Goal: Task Accomplishment & Management: Manage account settings

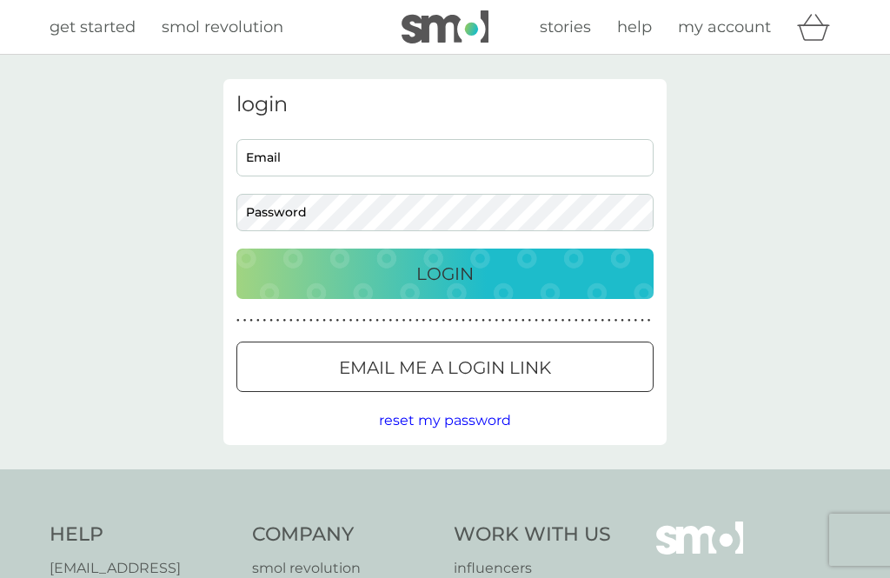
click at [276, 162] on input "Email" at bounding box center [444, 157] width 417 height 37
type input "[EMAIL_ADDRESS][DOMAIN_NAME]"
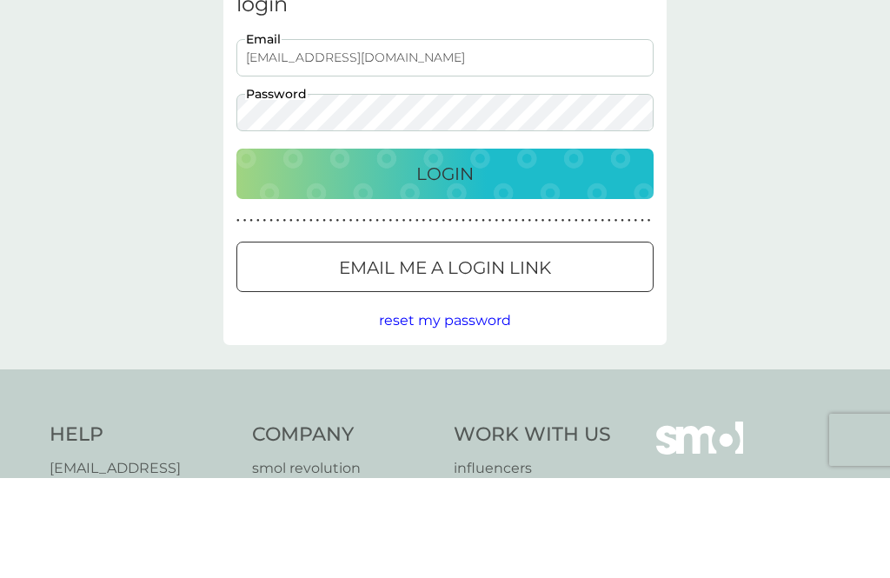
click at [482, 260] on div "Login" at bounding box center [445, 274] width 382 height 28
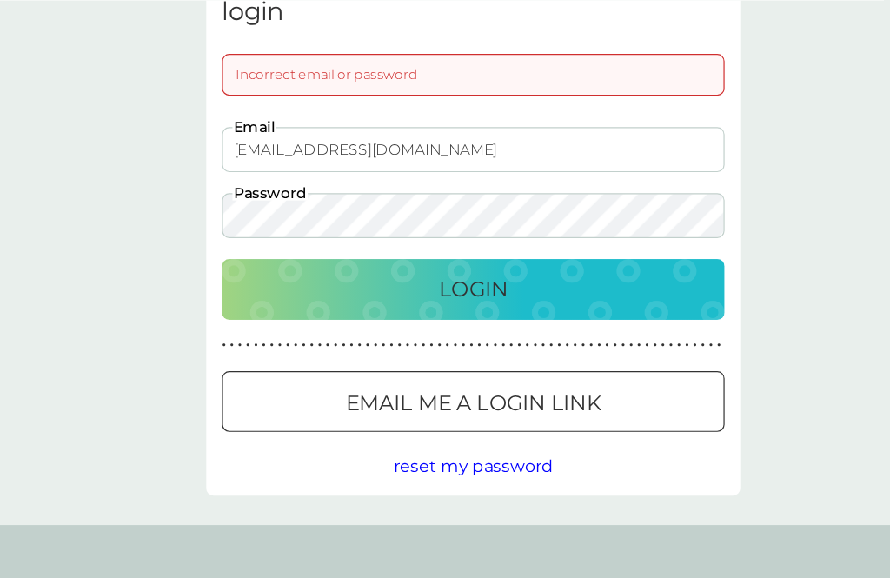
scroll to position [76, 0]
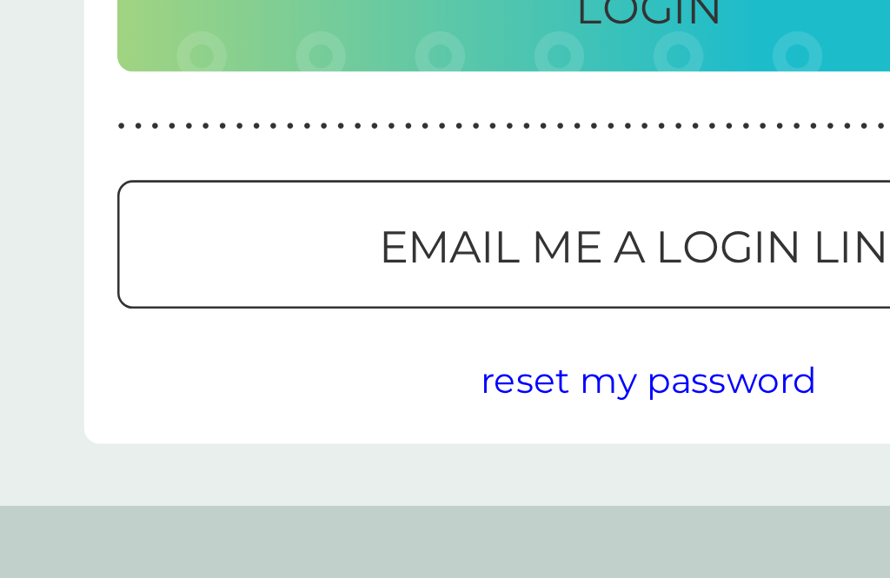
click at [414, 343] on div at bounding box center [445, 352] width 63 height 18
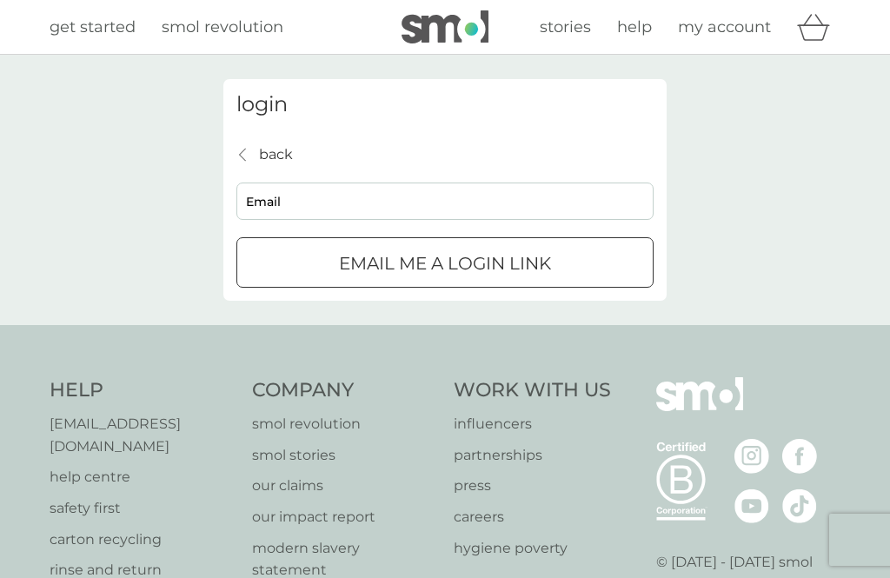
click at [289, 160] on p "back" at bounding box center [276, 154] width 34 height 23
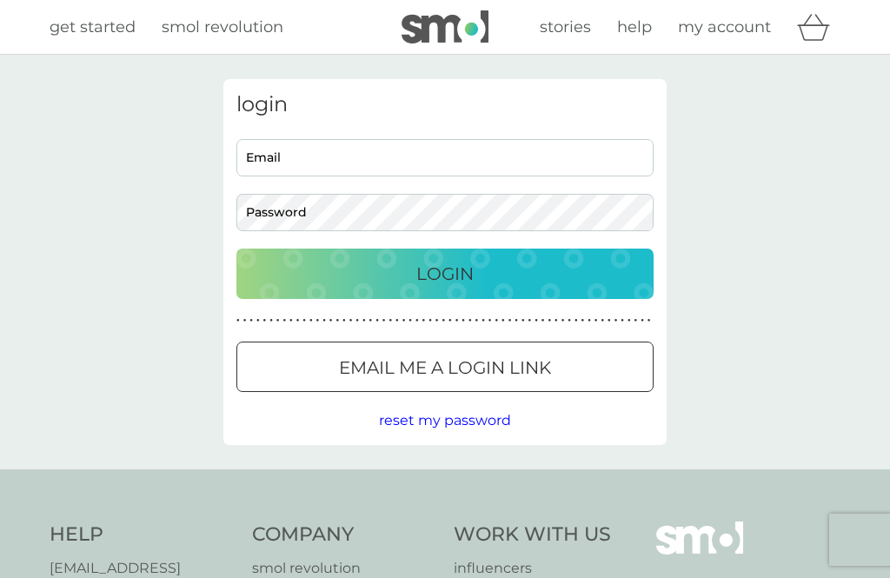
click at [388, 151] on input "Email" at bounding box center [444, 157] width 417 height 37
type input "[EMAIL_ADDRESS][DOMAIN_NAME]"
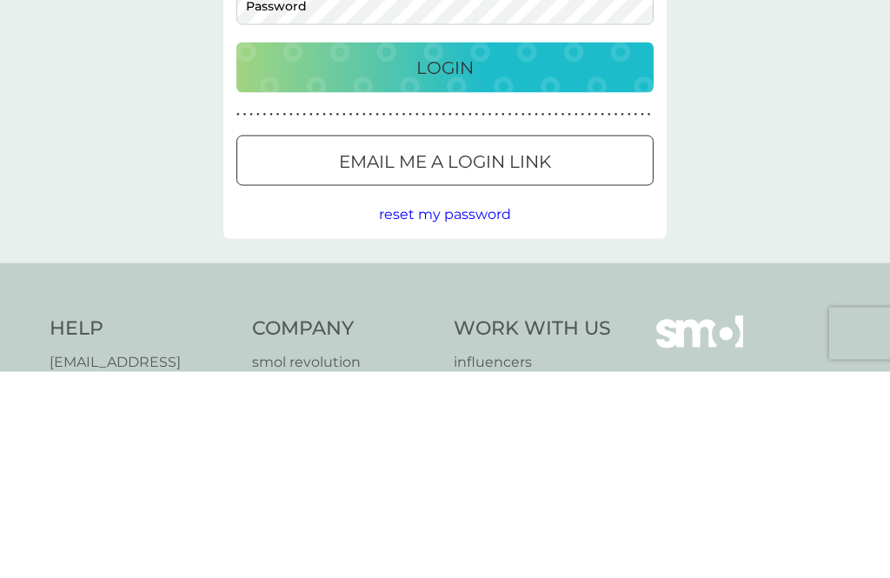
click at [475, 412] on span "reset my password" at bounding box center [445, 420] width 132 height 17
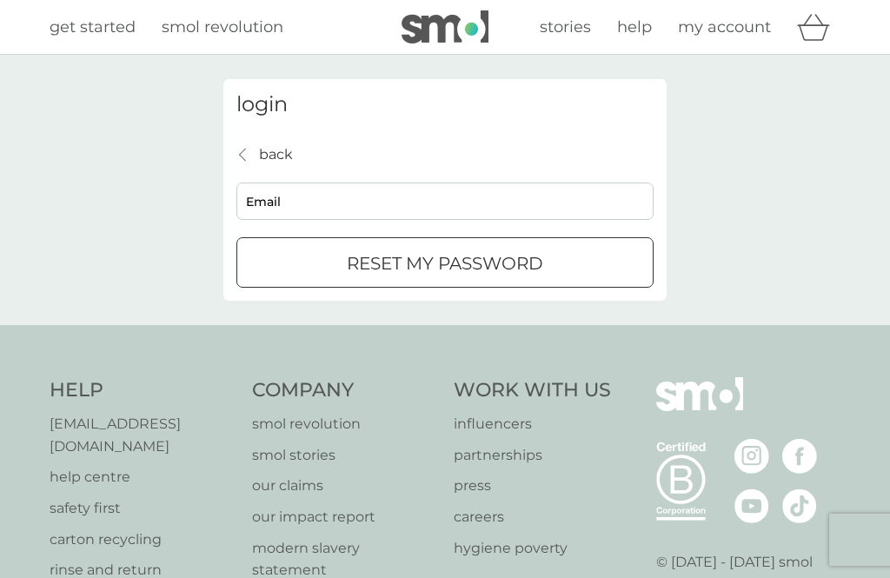
click at [406, 209] on input "Email" at bounding box center [444, 201] width 417 height 37
type input "[EMAIL_ADDRESS][DOMAIN_NAME]"
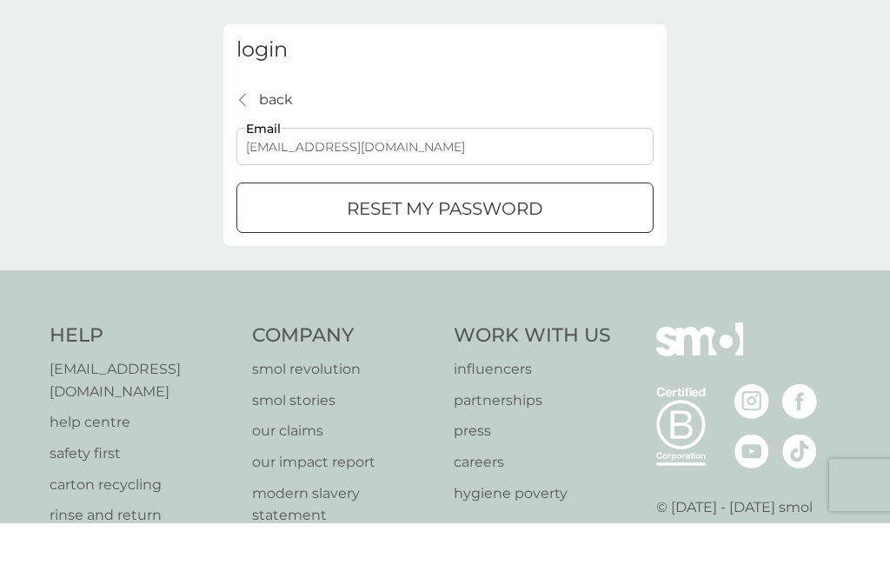
click at [482, 249] on p "reset my password" at bounding box center [445, 263] width 196 height 28
